Goal: Navigation & Orientation: Find specific page/section

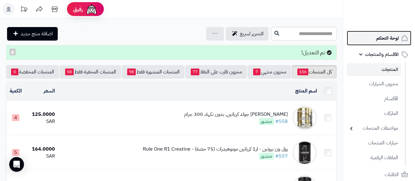
click at [391, 40] on span "لوحة التحكم" at bounding box center [388, 38] width 22 height 9
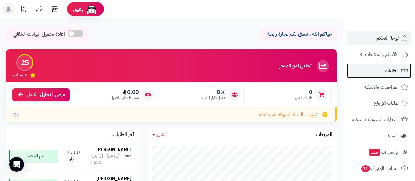
click at [387, 71] on span "الطلبات" at bounding box center [392, 70] width 14 height 9
